Goal: Task Accomplishment & Management: Use online tool/utility

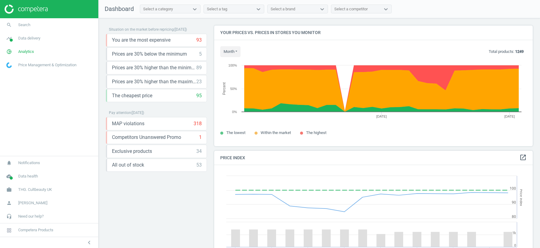
scroll to position [140, 319]
click at [28, 189] on span "THG. Cultbeauty UK" at bounding box center [35, 189] width 34 height 5
click at [20, 171] on span "Switch campaign" at bounding box center [20, 171] width 27 height 5
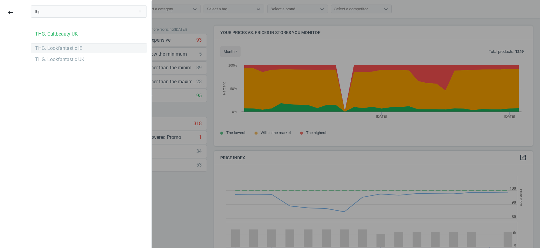
type input "thg"
click at [57, 46] on div "THG. Lookfantastic IE" at bounding box center [58, 48] width 47 height 7
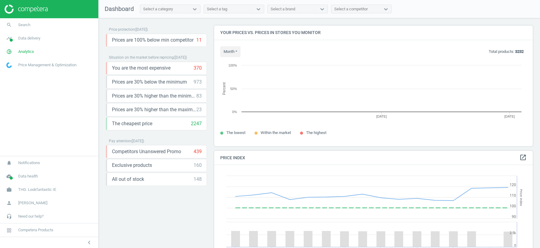
scroll to position [120, 319]
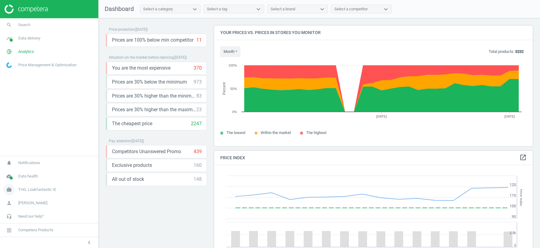
click at [27, 191] on span "THG. Lookfantastic IE" at bounding box center [37, 189] width 38 height 5
click at [23, 168] on link "Switch campaign" at bounding box center [49, 171] width 98 height 9
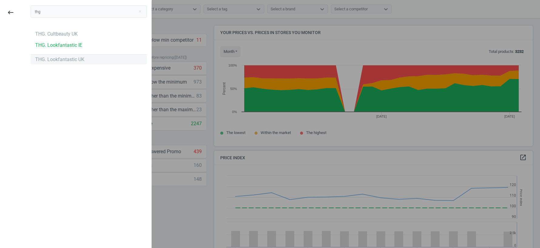
type input "thg"
click at [69, 61] on div "THG. Lookfantastic UK" at bounding box center [59, 59] width 49 height 7
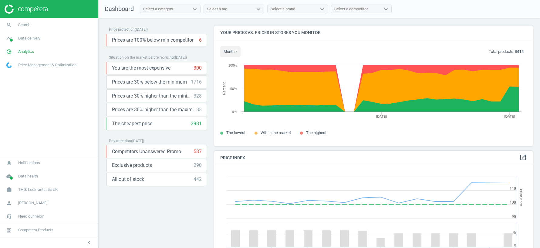
scroll to position [120, 319]
click at [25, 35] on link "timeline Data delivery" at bounding box center [49, 38] width 98 height 13
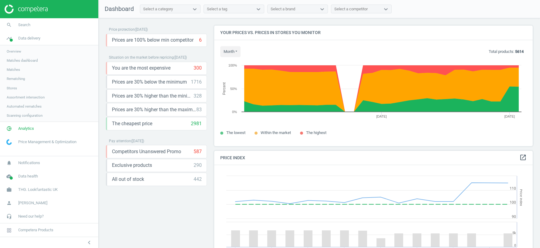
click at [14, 52] on span "Overview" at bounding box center [14, 51] width 15 height 5
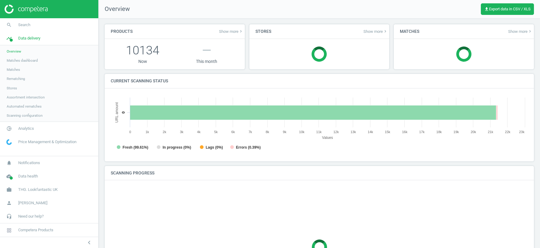
scroll to position [121, 417]
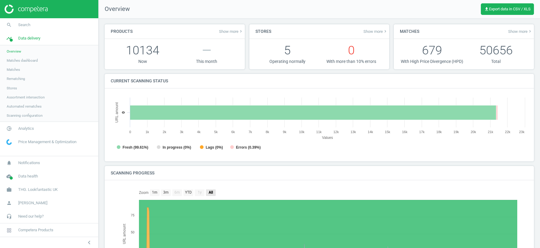
click at [211, 194] on text "All" at bounding box center [210, 192] width 5 height 4
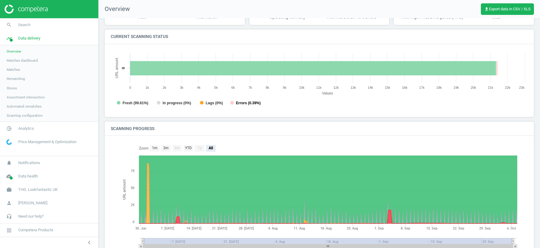
scroll to position [80, 0]
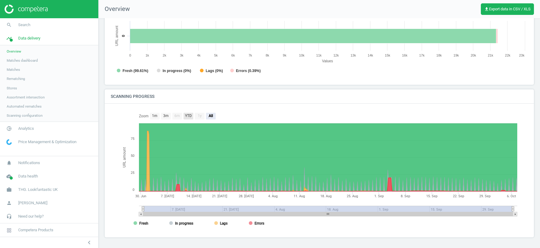
click at [187, 115] on text "YTD" at bounding box center [188, 115] width 7 height 4
click at [164, 117] on text "3m" at bounding box center [165, 115] width 5 height 4
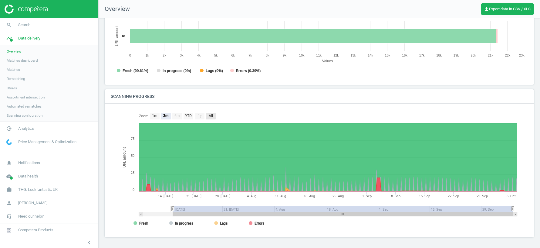
click at [211, 116] on text "All" at bounding box center [211, 115] width 4 height 4
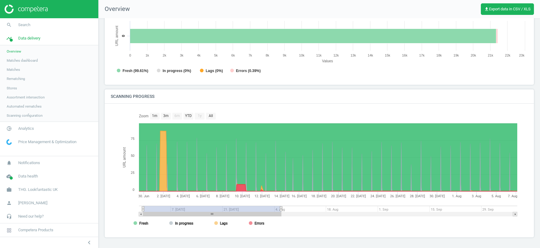
drag, startPoint x: 512, startPoint y: 209, endPoint x: 281, endPoint y: 229, distance: 232.1
click at [281, 229] on icon "Created with Highstock 6.2.0 URL amount 2. Jul 6. Jul 10. Jul 14. Jul 18. Jul 2…" at bounding box center [319, 170] width 402 height 121
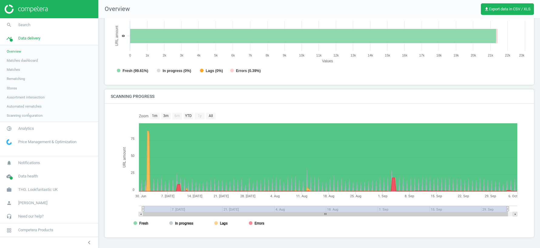
drag, startPoint x: 280, startPoint y: 208, endPoint x: 540, endPoint y: 195, distance: 259.8
click at [540, 195] on div "Products Show more keyboard_arrow_right 10134 Now — This month Stores Show more…" at bounding box center [320, 95] width 442 height 306
